Goal: Information Seeking & Learning: Learn about a topic

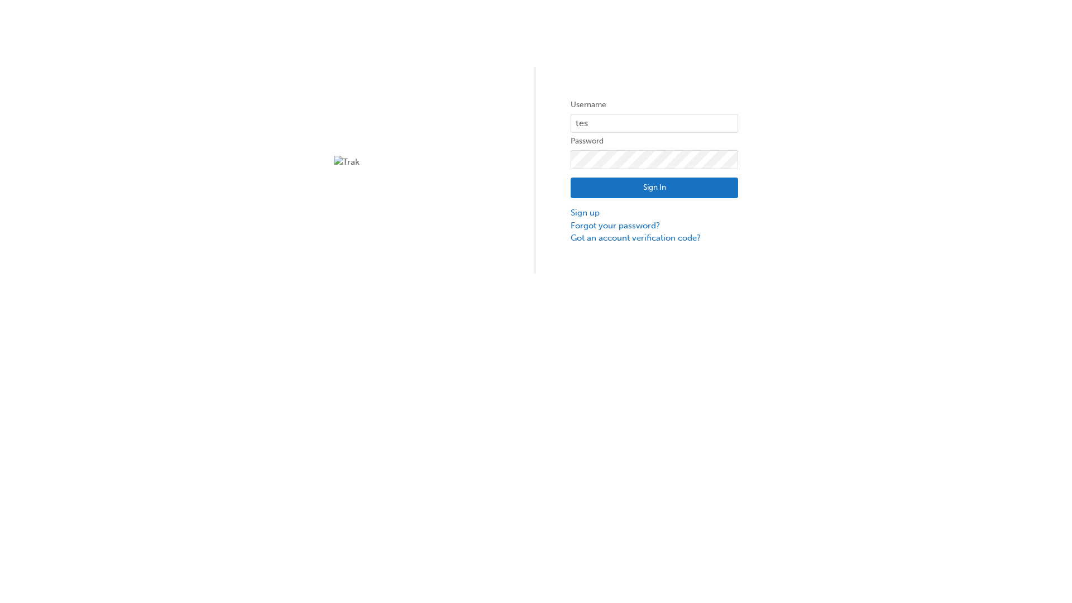
type input "test.e2e.user14"
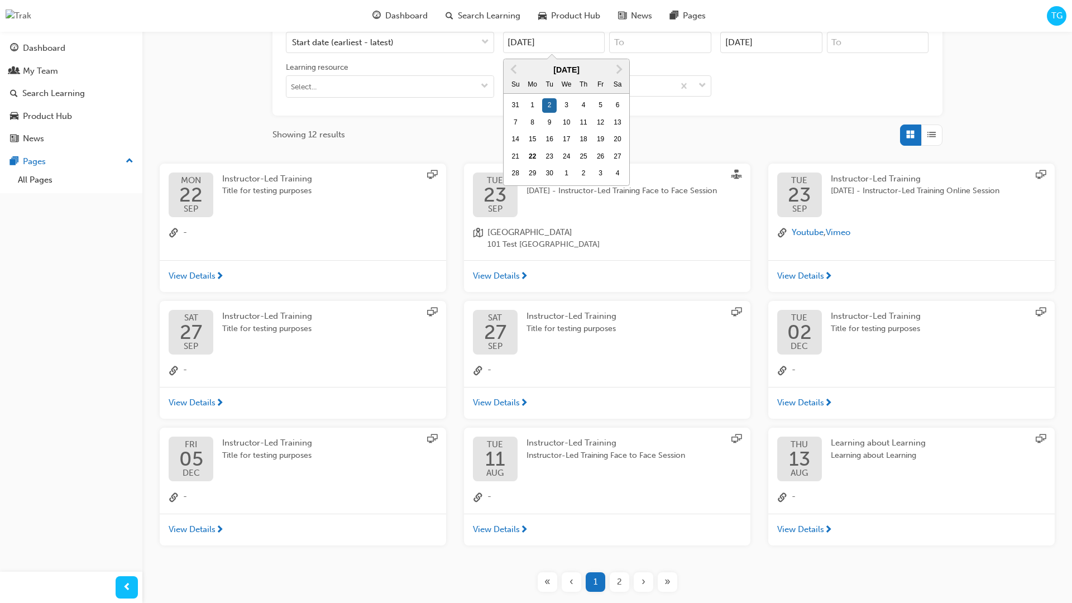
type input "[DATE]"
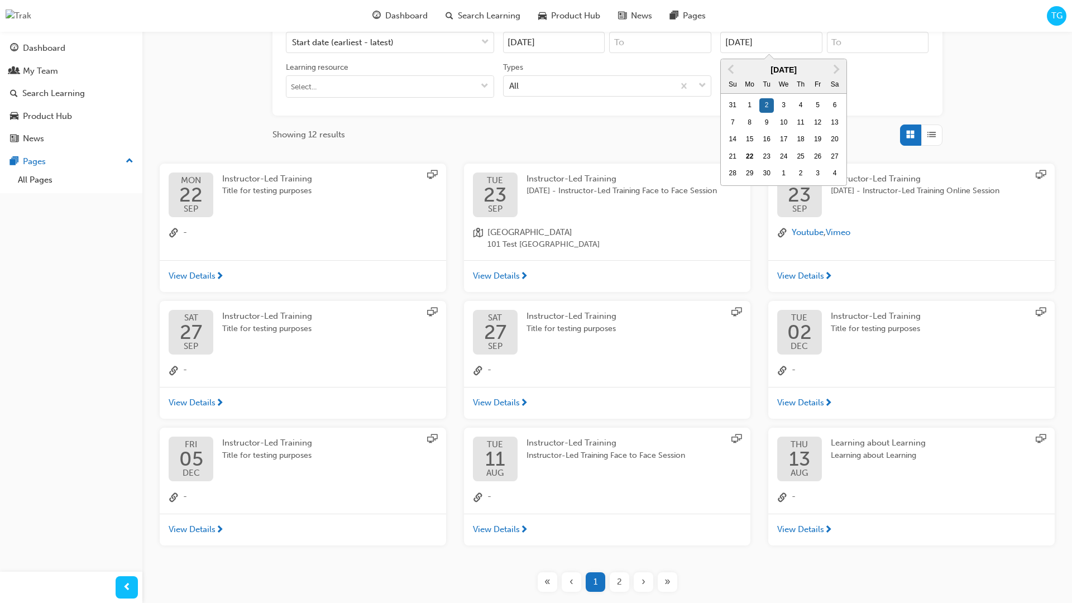
type input "[DATE]"
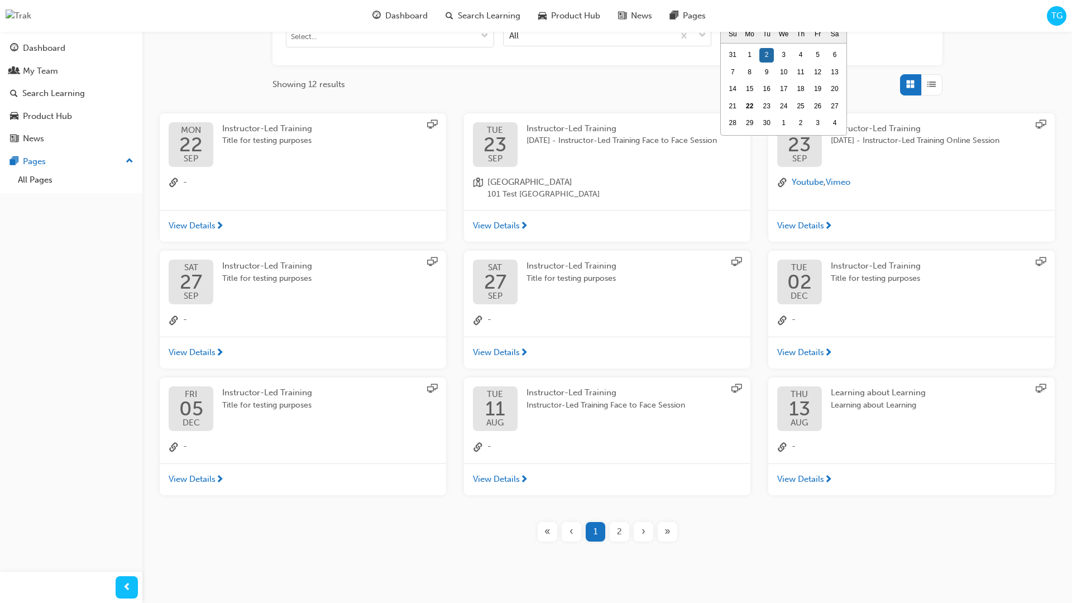
click at [510, 35] on input "Types All" at bounding box center [509, 34] width 1 height 9
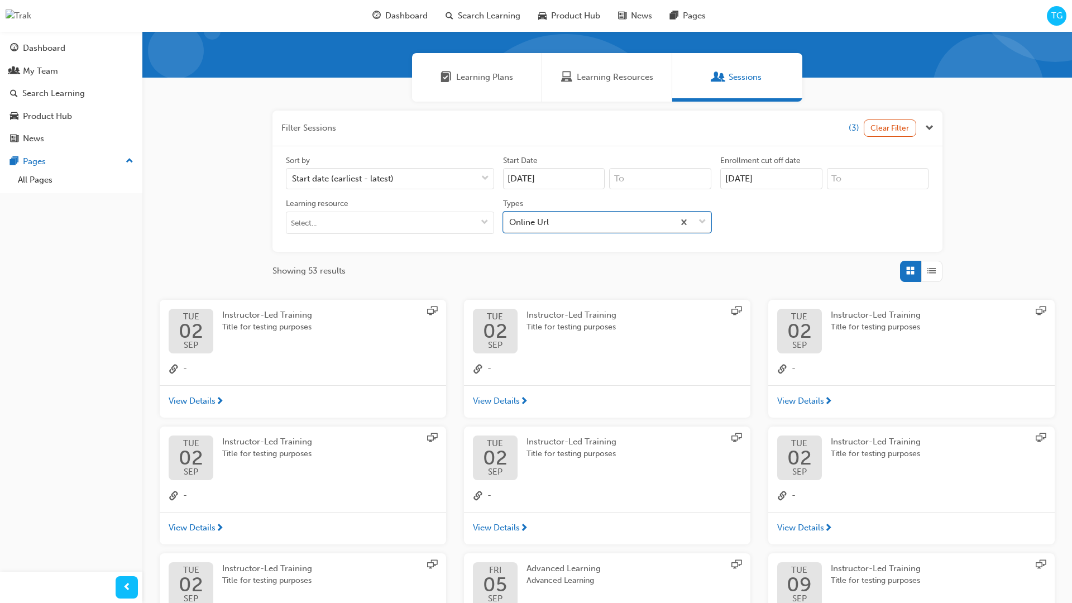
scroll to position [251, 0]
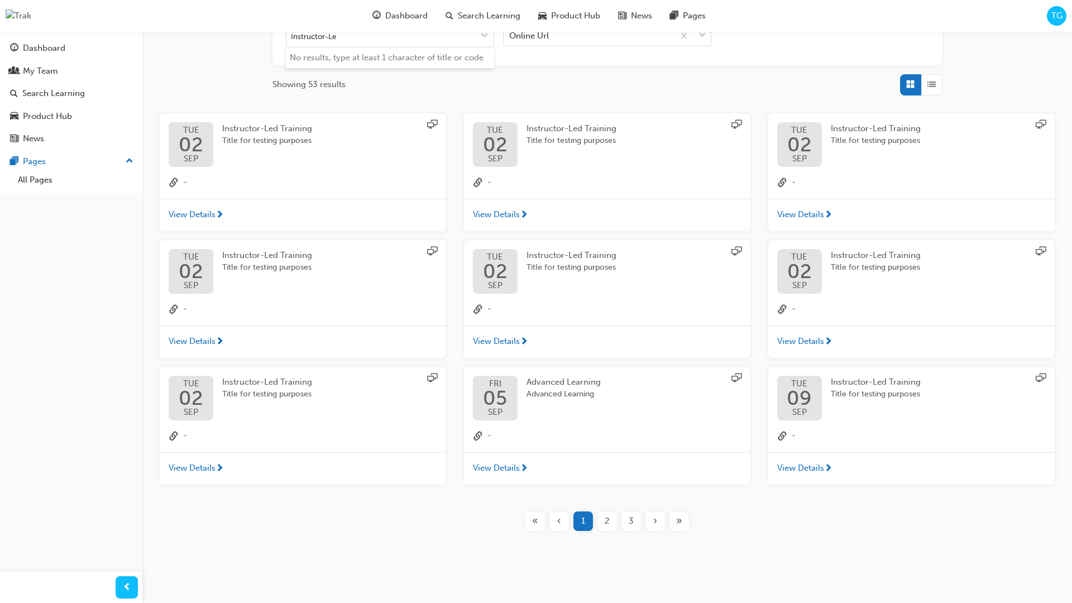
type input "Instructor-Led"
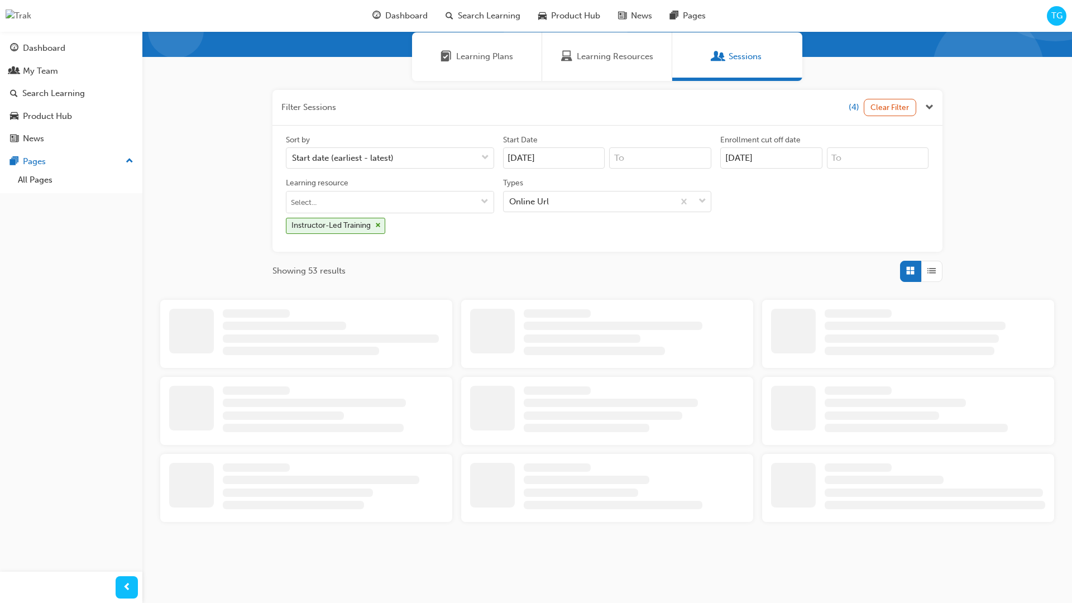
scroll to position [251, 0]
